Goal: Task Accomplishment & Management: Use online tool/utility

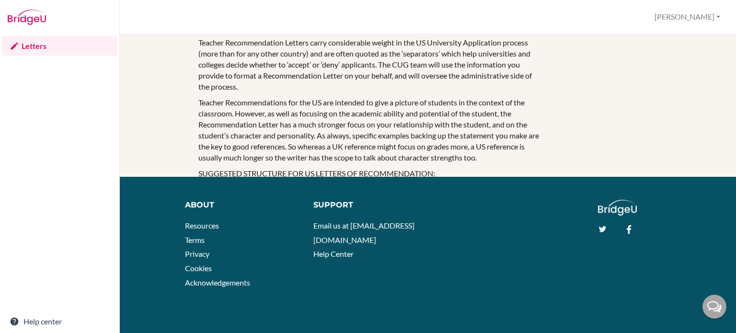
scroll to position [686, 0]
click at [444, 72] on p "Teacher Recommendation Letters carry considerable weight in the US University A…" at bounding box center [369, 64] width 342 height 55
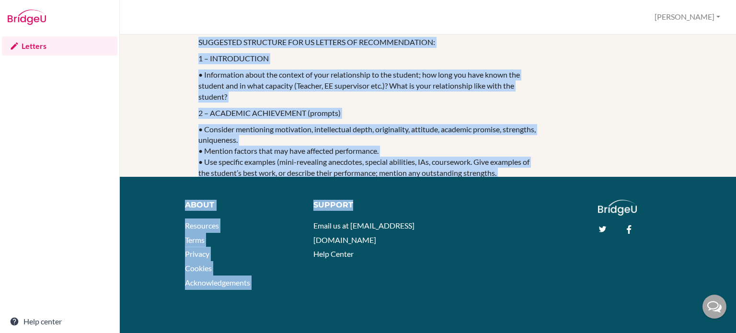
scroll to position [1062, 0]
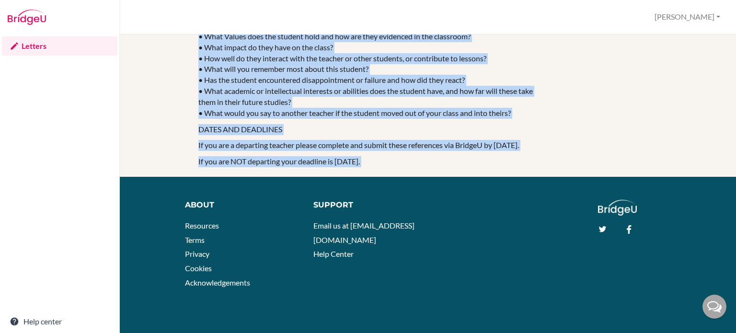
drag, startPoint x: 444, startPoint y: 72, endPoint x: 458, endPoint y: 157, distance: 86.0
copy div "Loremip Dolorsitametco Adipisc elits doeiusmodtem incidi ut lab ET Doloremagn A…"
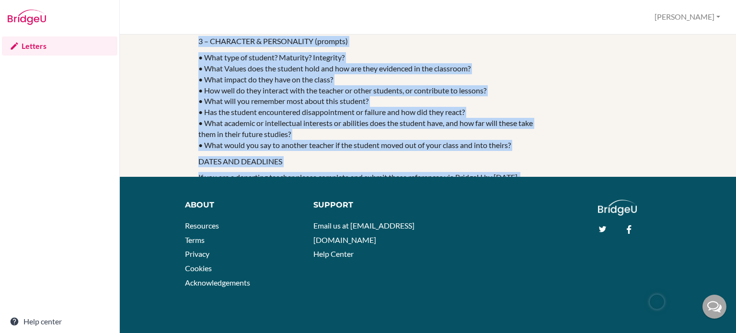
scroll to position [1000, 0]
